Goal: Use online tool/utility: Utilize a website feature to perform a specific function

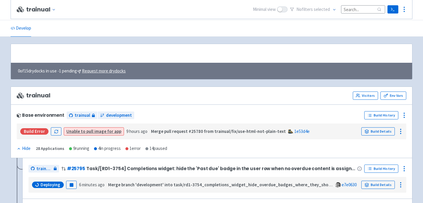
scroll to position [563, 0]
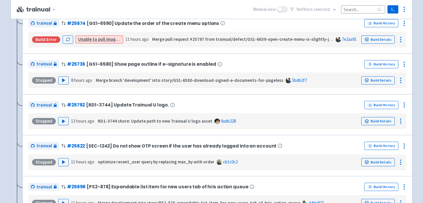
scroll to position [359, 0]
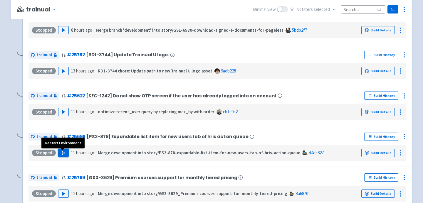
click at [61, 156] on button "Play" at bounding box center [63, 153] width 11 height 8
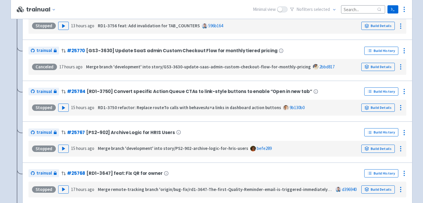
scroll to position [662, 0]
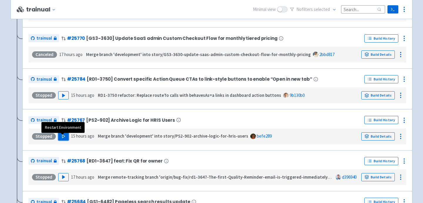
click at [65, 140] on button "Play" at bounding box center [63, 136] width 11 height 8
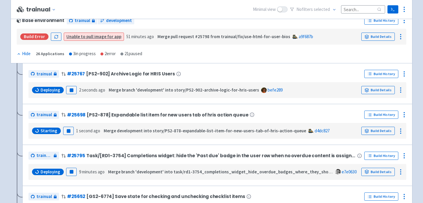
scroll to position [95, 0]
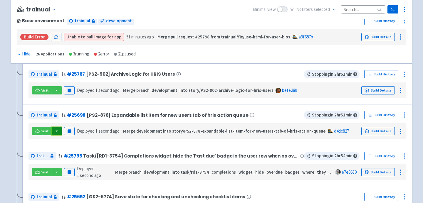
click at [58, 134] on button "button" at bounding box center [57, 131] width 10 height 8
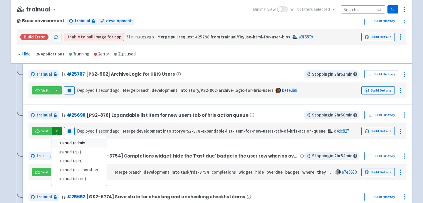
click at [68, 142] on link "trainual (admin)" at bounding box center [78, 143] width 55 height 9
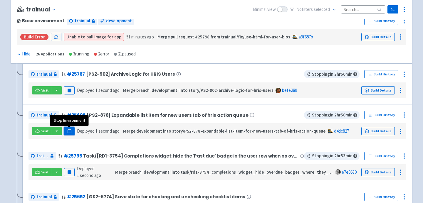
click at [71, 131] on button "Pause" at bounding box center [69, 131] width 11 height 8
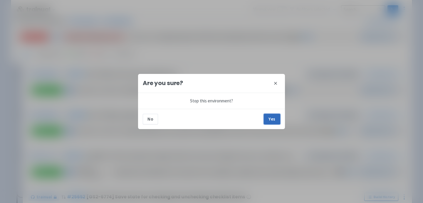
click at [274, 121] on button "Yes" at bounding box center [272, 119] width 16 height 11
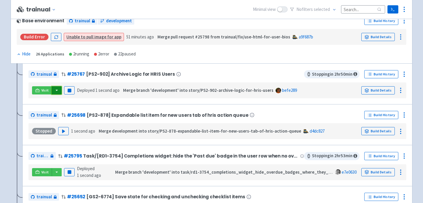
click at [57, 91] on button "button" at bounding box center [57, 90] width 10 height 8
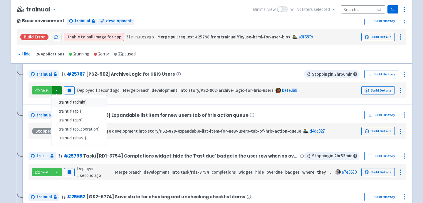
click at [64, 99] on link "trainual (admin)" at bounding box center [78, 102] width 55 height 9
